Goal: Task Accomplishment & Management: Use online tool/utility

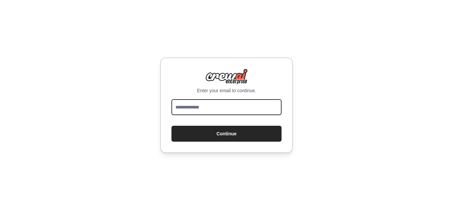
click at [258, 110] on input "email" at bounding box center [227, 107] width 110 height 16
type input "**********"
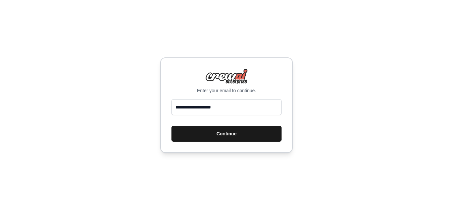
click at [247, 130] on button "Continue" at bounding box center [227, 134] width 110 height 16
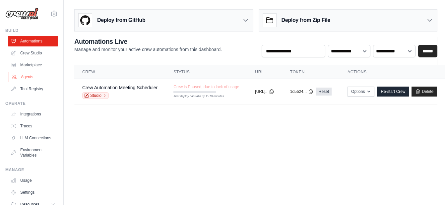
click at [24, 77] on link "Agents" at bounding box center [34, 77] width 50 height 11
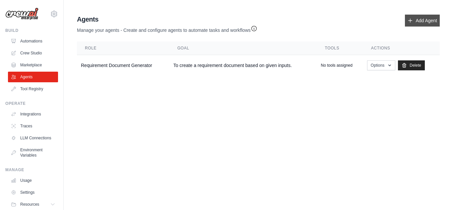
click at [420, 18] on link "Add Agent" at bounding box center [422, 21] width 35 height 12
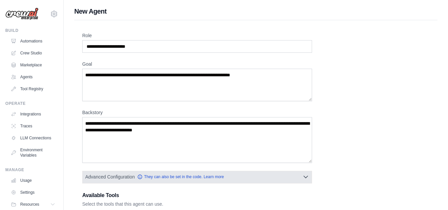
click at [297, 173] on button "Advanced Configuration They can also be set in the code. Learn more" at bounding box center [197, 177] width 229 height 12
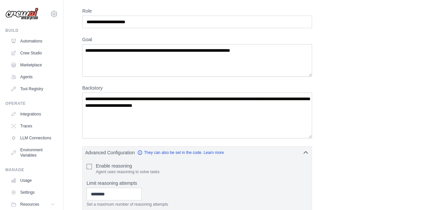
scroll to position [66, 0]
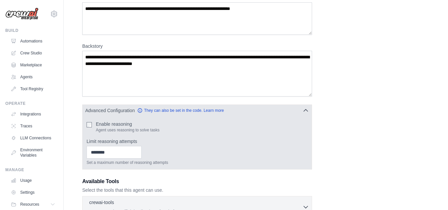
click at [306, 112] on icon "button" at bounding box center [306, 110] width 7 height 7
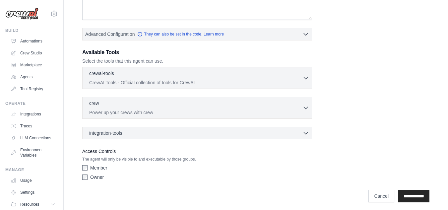
scroll to position [146, 0]
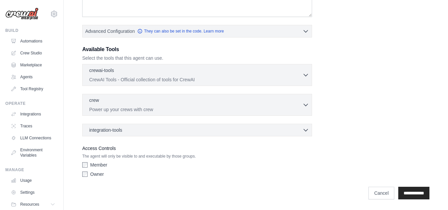
click at [205, 175] on div "Owner" at bounding box center [197, 174] width 230 height 7
click at [272, 78] on p "CrewAI Tools - Official collection of tools for CrewAI" at bounding box center [195, 79] width 213 height 7
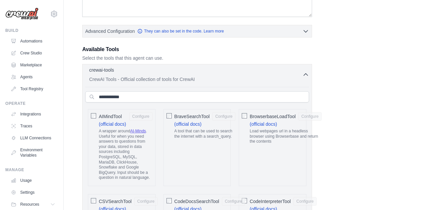
click at [272, 78] on p "CrewAI Tools - Official collection of tools for CrewAI" at bounding box center [195, 79] width 213 height 7
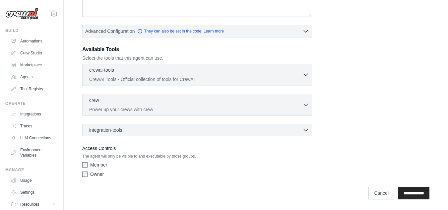
scroll to position [134, 0]
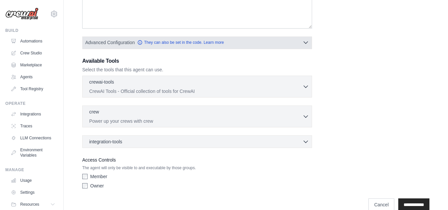
click at [306, 44] on icon "button" at bounding box center [306, 42] width 7 height 7
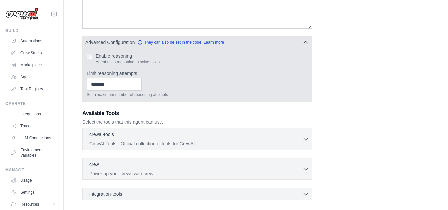
click at [306, 44] on icon "button" at bounding box center [306, 42] width 7 height 7
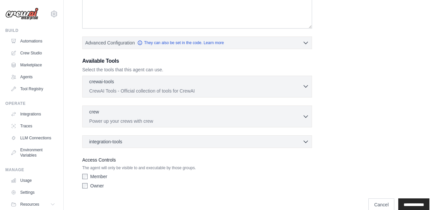
click at [290, 88] on p "CrewAI Tools - Official collection of tools for CrewAI" at bounding box center [195, 91] width 213 height 7
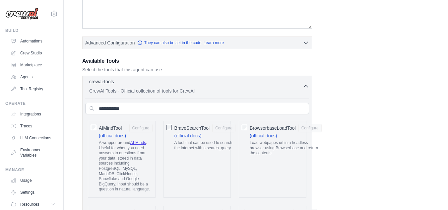
click at [290, 88] on p "CrewAI Tools - Official collection of tools for CrewAI" at bounding box center [195, 91] width 213 height 7
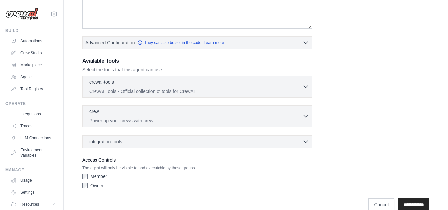
click at [279, 113] on div "crew 0 selected" at bounding box center [195, 112] width 213 height 8
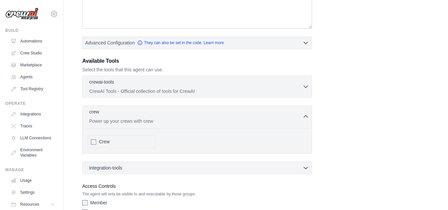
click at [105, 144] on span "Crew" at bounding box center [104, 141] width 11 height 7
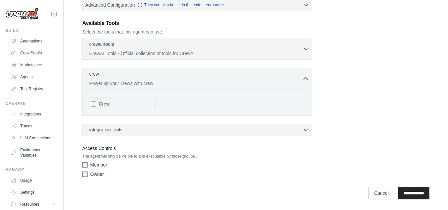
click at [139, 130] on div "integration-tools 0 selected" at bounding box center [199, 129] width 220 height 7
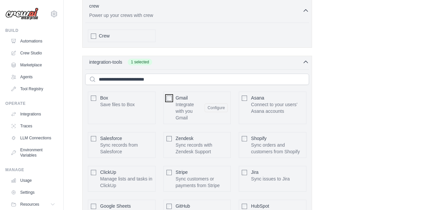
scroll to position [241, 0]
